Goal: Find specific page/section: Find specific page/section

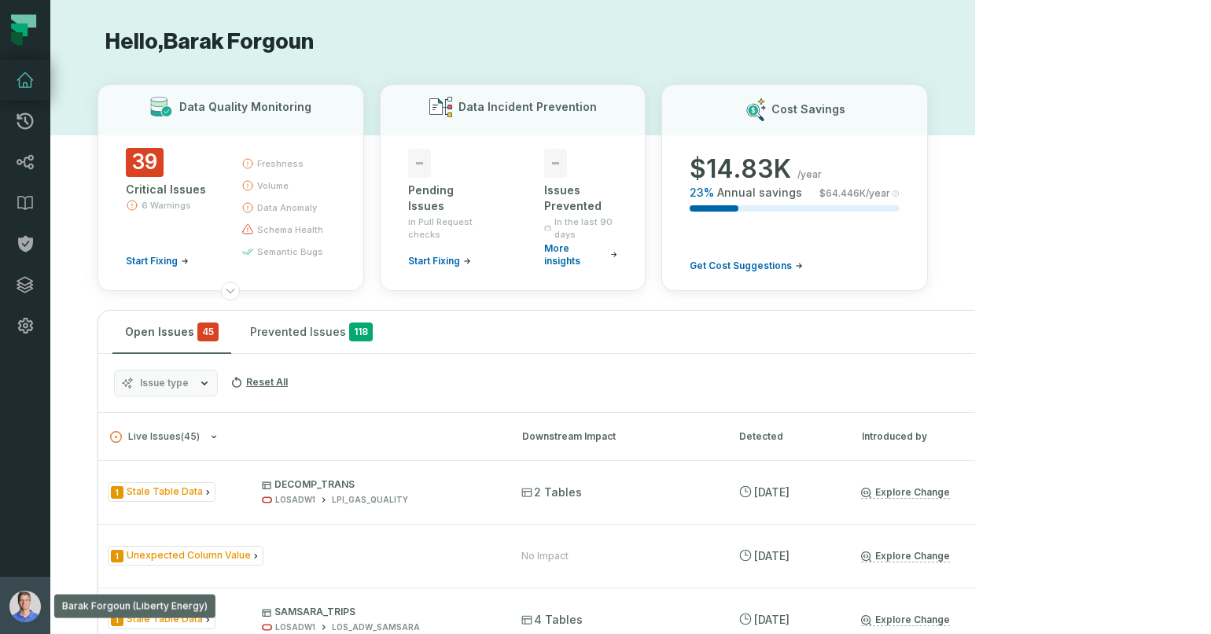
click at [33, 609] on img "button" at bounding box center [24, 606] width 31 height 31
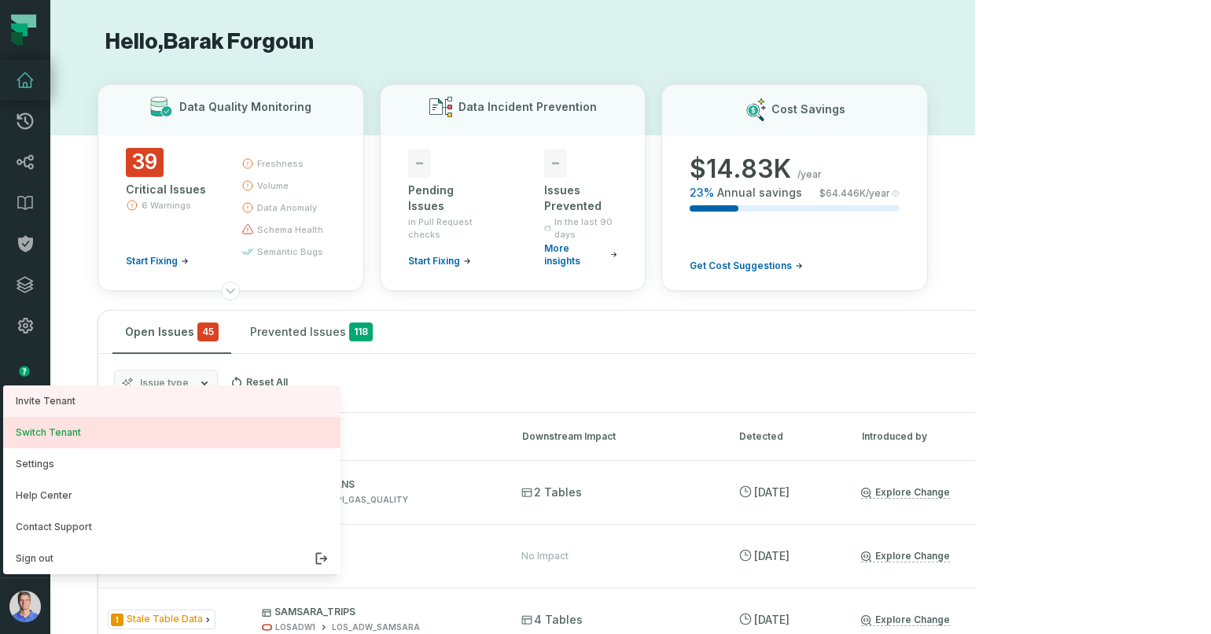
click at [95, 441] on button "Switch Tenant" at bounding box center [171, 432] width 337 height 31
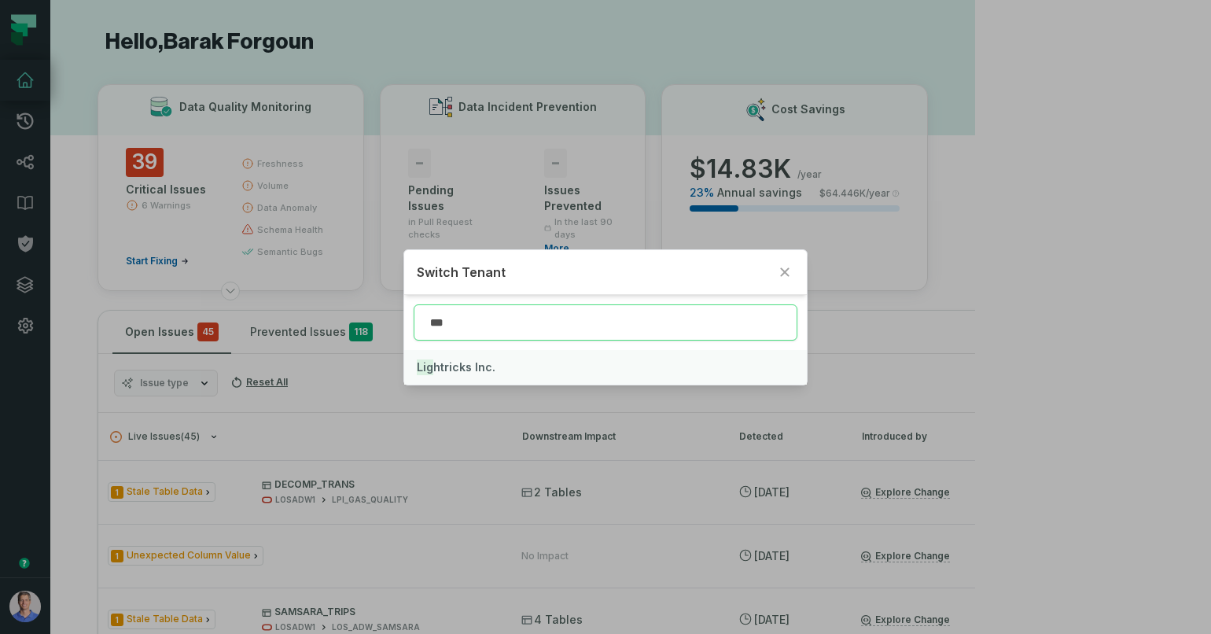
type input "***"
click at [452, 367] on span "Lig htricks Inc." at bounding box center [456, 366] width 79 height 13
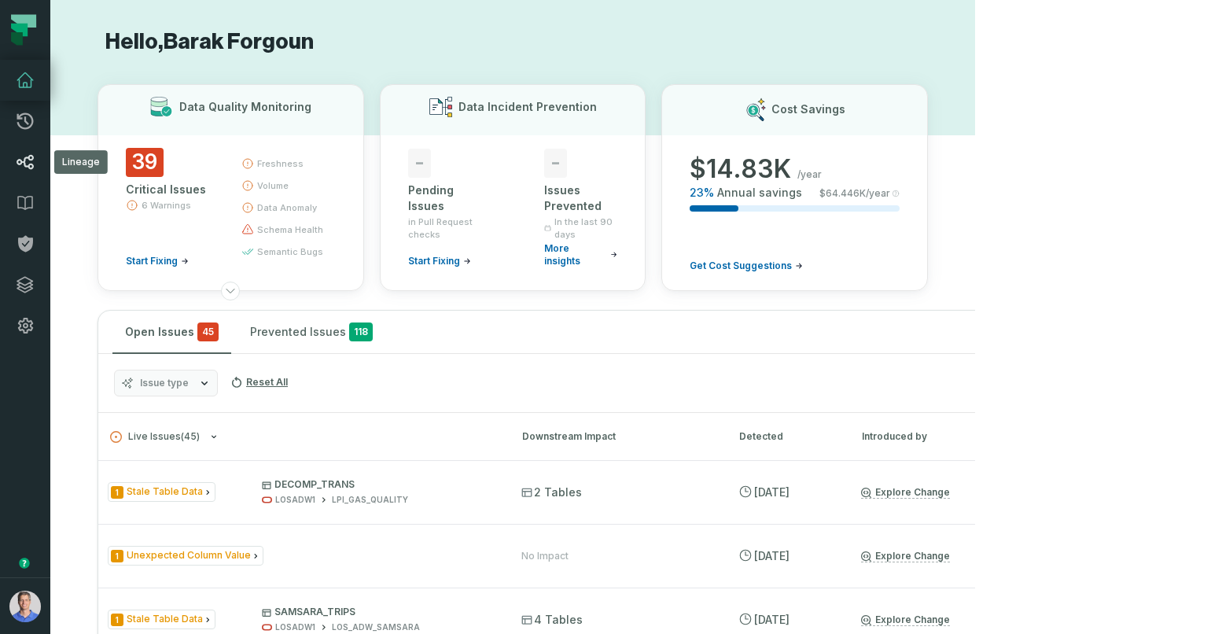
click at [36, 160] on link "Lineage" at bounding box center [25, 162] width 50 height 41
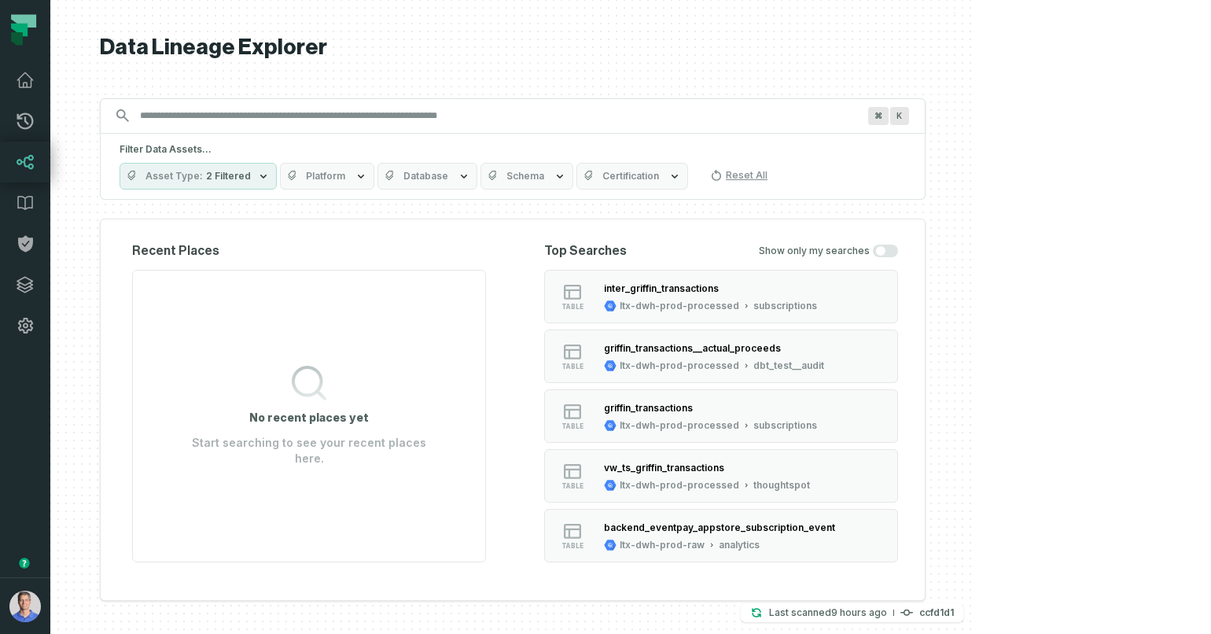
click at [345, 182] on span "Platform" at bounding box center [325, 176] width 39 height 13
click at [251, 176] on span "2 Filtered" at bounding box center [228, 176] width 45 height 13
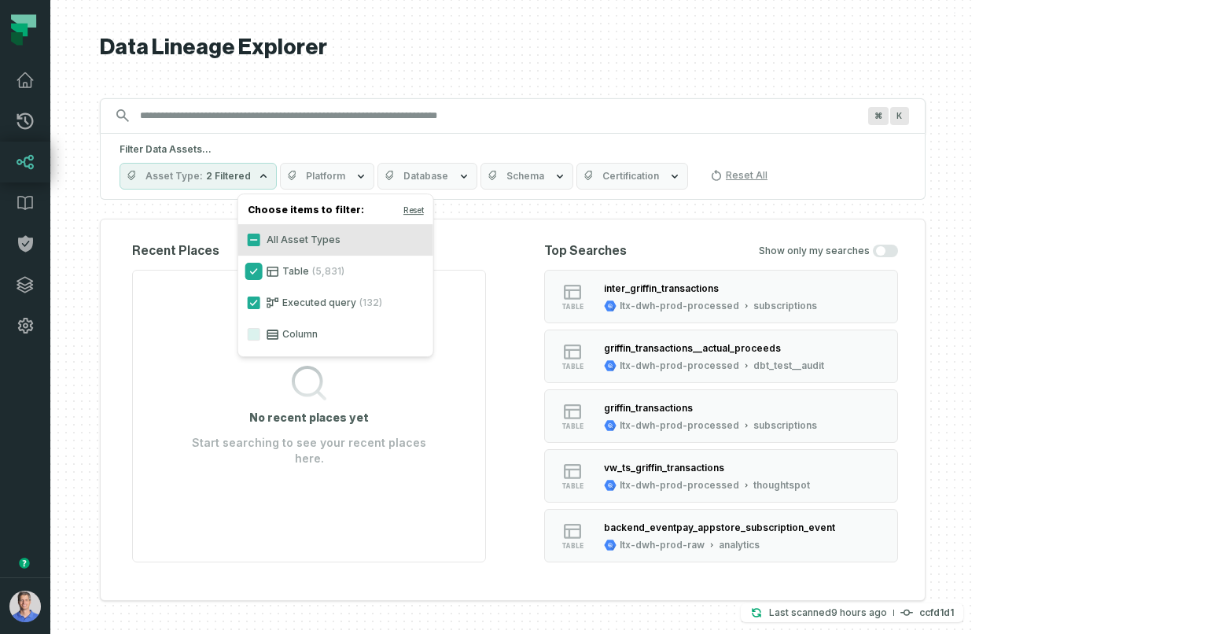
click at [254, 275] on button "Table (5,831)" at bounding box center [254, 271] width 13 height 13
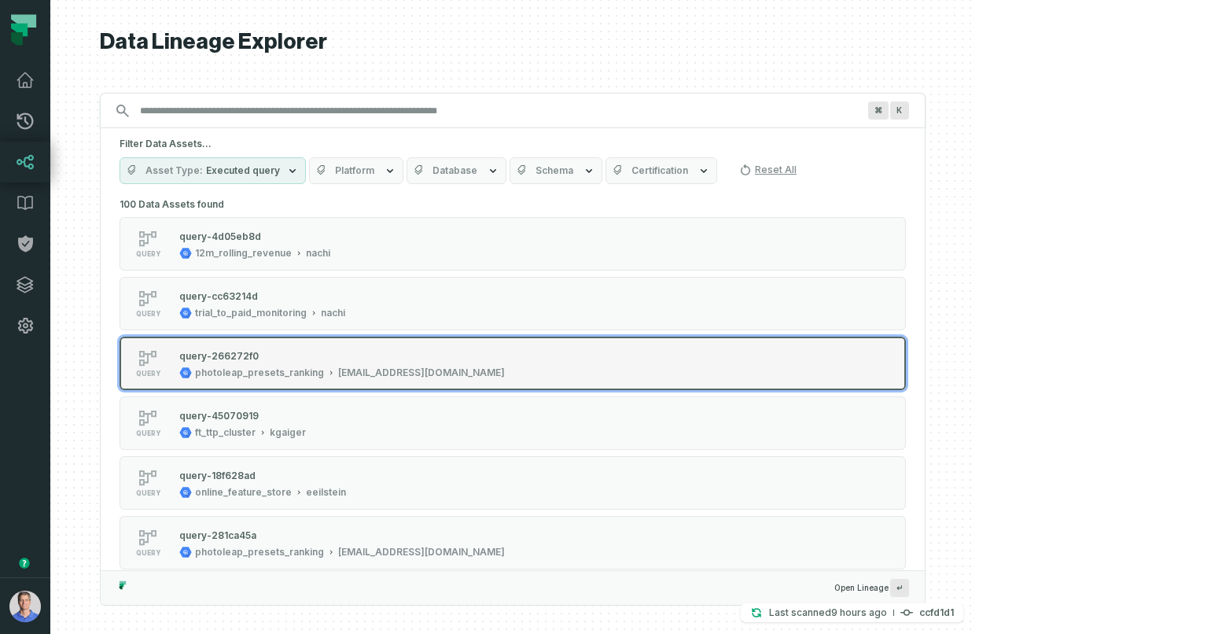
click at [482, 355] on div "query-266272f0" at bounding box center [342, 356] width 326 height 16
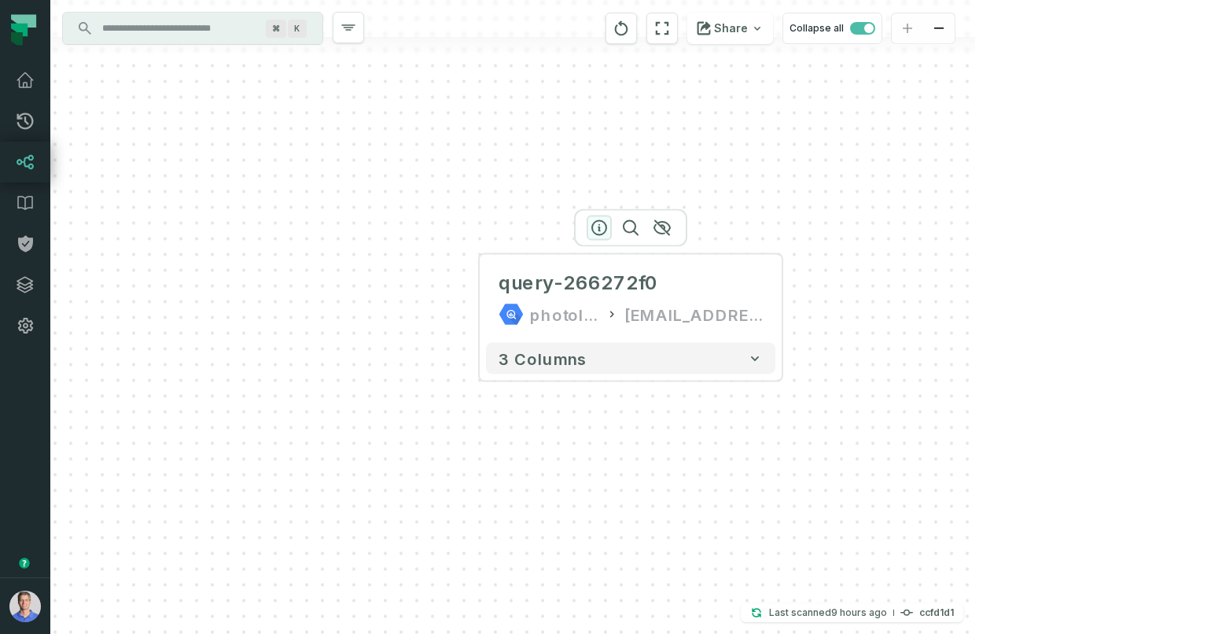
click at [596, 232] on icon "button" at bounding box center [599, 228] width 19 height 19
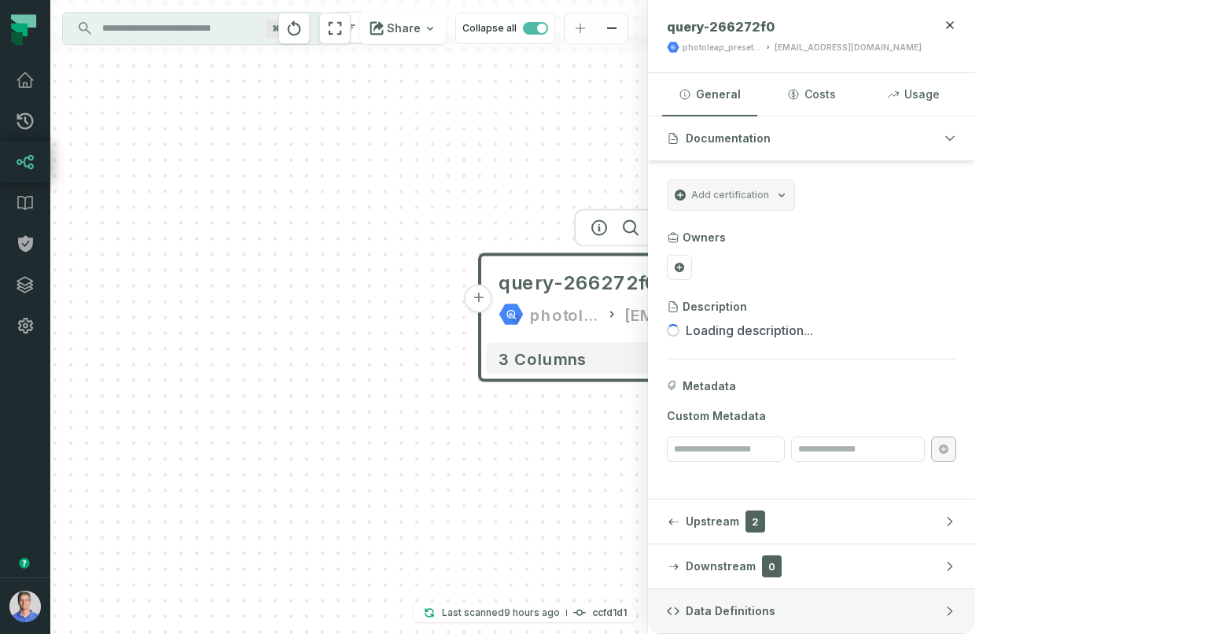
click at [951, 603] on button "Data Definitions" at bounding box center [811, 611] width 327 height 44
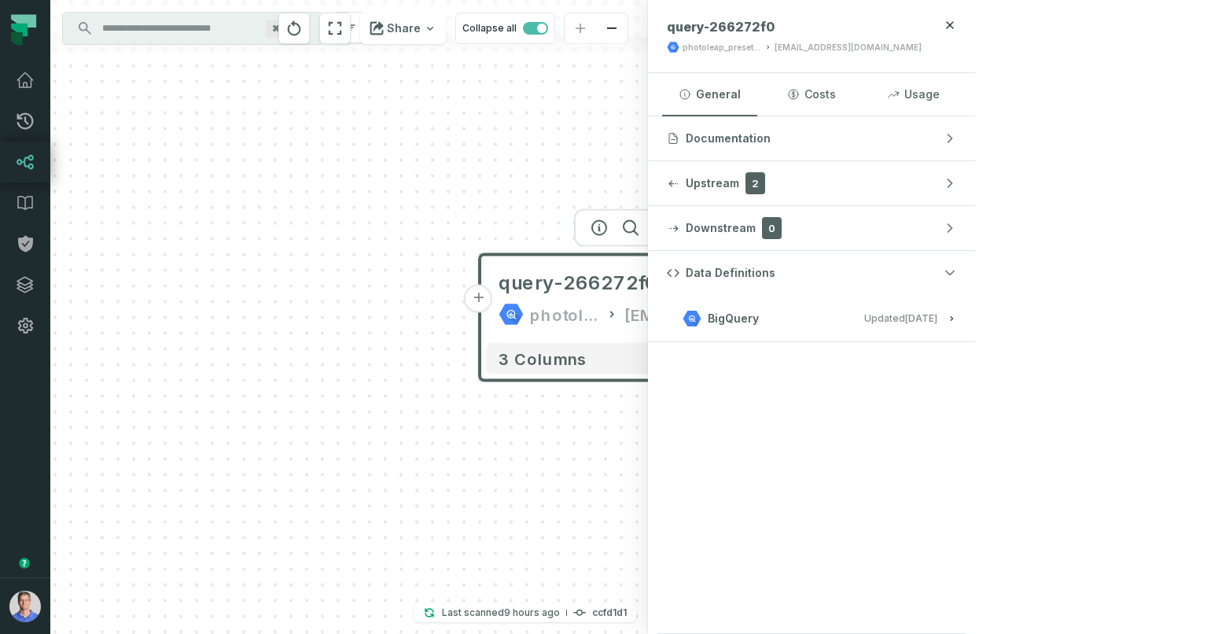
click at [957, 322] on button "BigQuery Updated [DATE] 1:01:53 AM" at bounding box center [811, 318] width 289 height 21
